Goal: Task Accomplishment & Management: Use online tool/utility

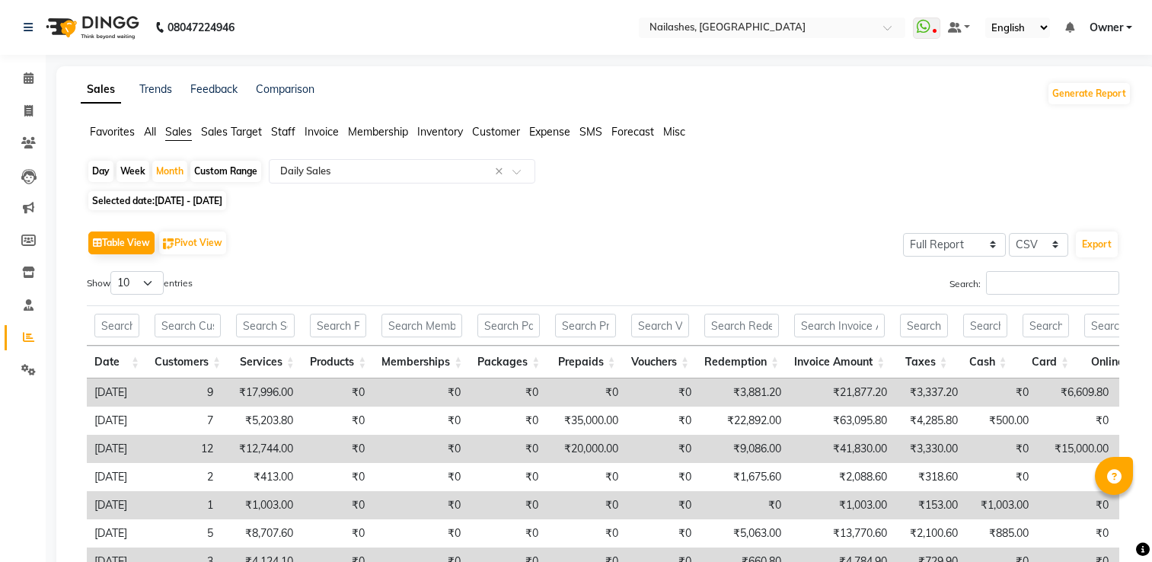
select select "full_report"
select select "csv"
click at [37, 108] on span at bounding box center [28, 112] width 27 height 18
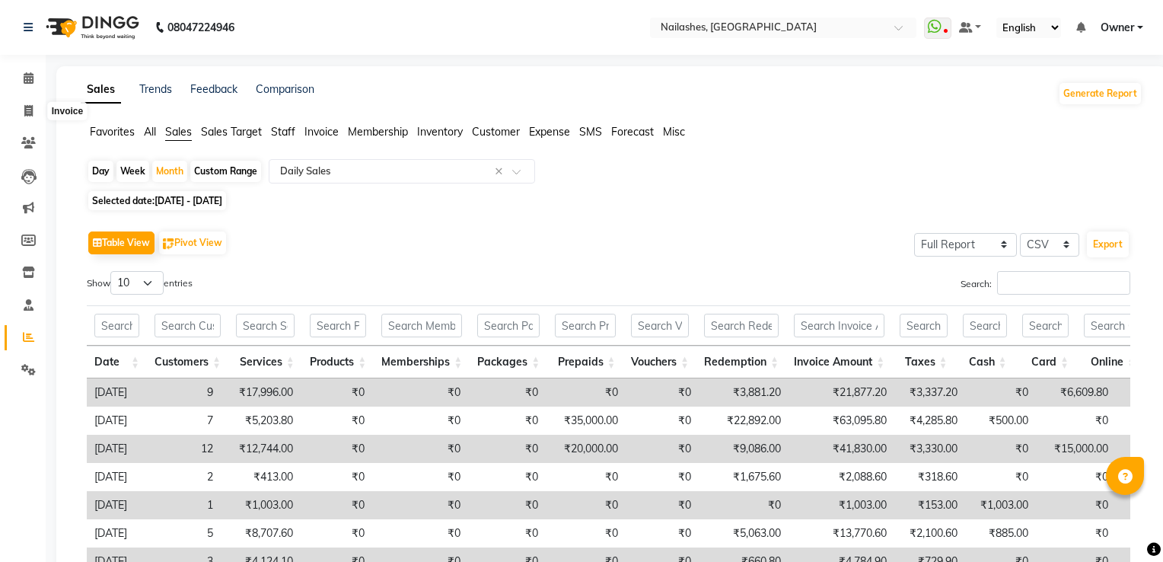
select select "service"
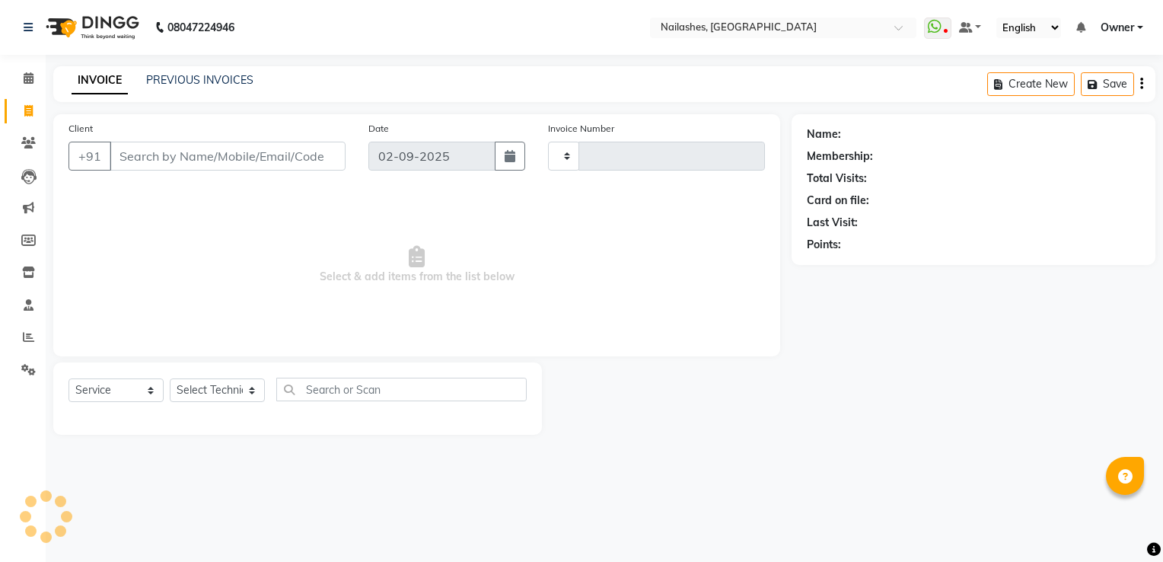
type input "1790"
select select "6579"
click at [210, 81] on link "PREVIOUS INVOICES" at bounding box center [199, 80] width 107 height 14
